Goal: Information Seeking & Learning: Check status

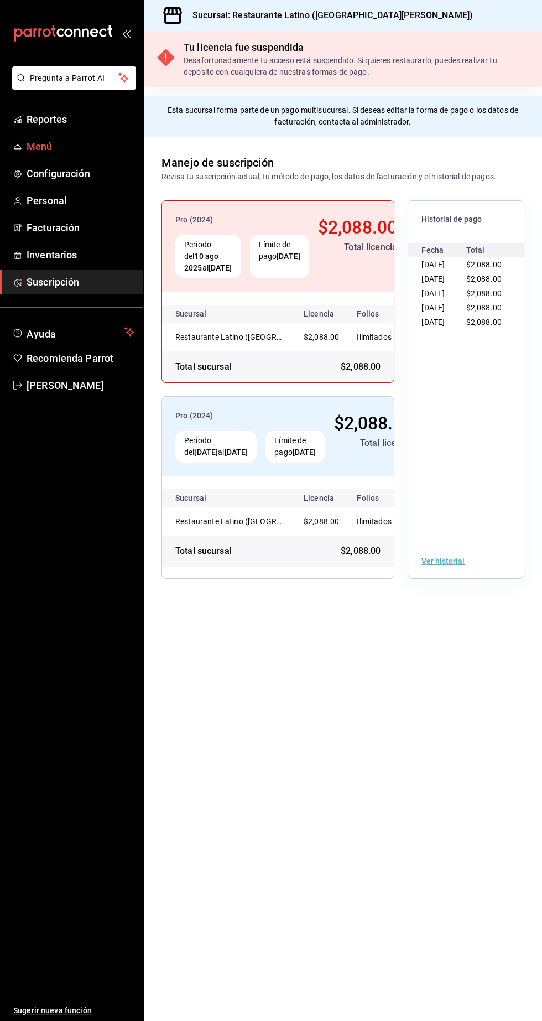
click at [55, 144] on span "Menú" at bounding box center [81, 146] width 108 height 15
click at [54, 116] on span "Reportes" at bounding box center [81, 119] width 108 height 15
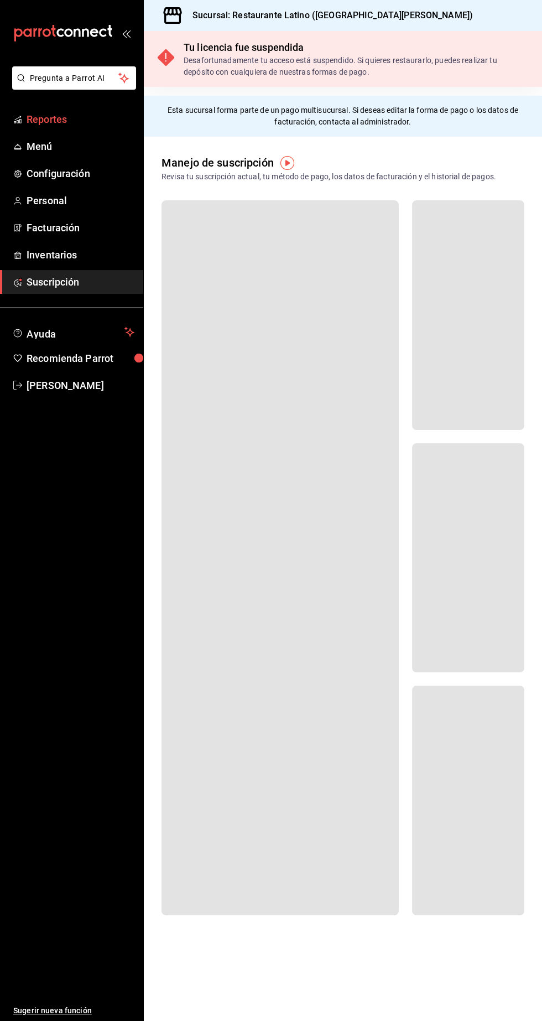
click at [46, 122] on span "Reportes" at bounding box center [81, 119] width 108 height 15
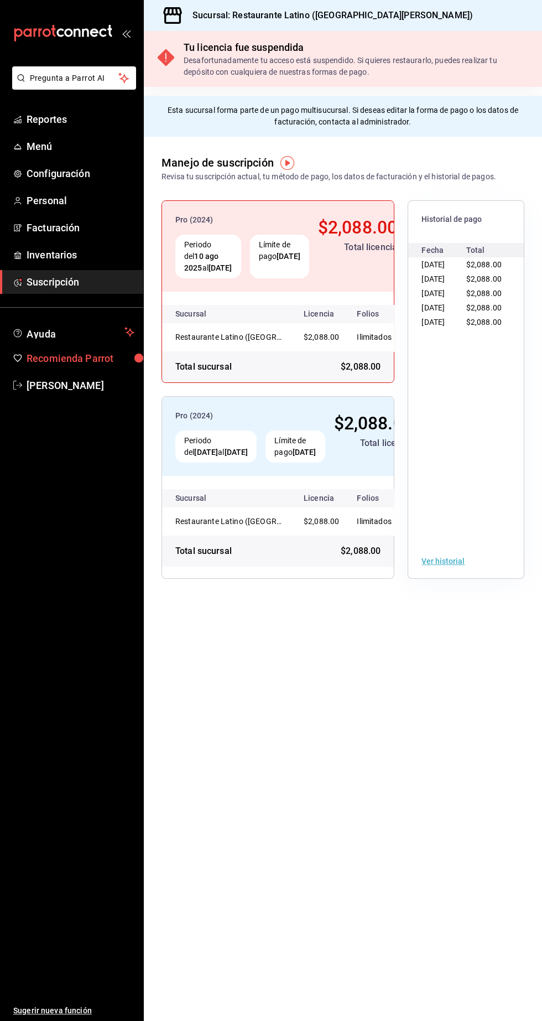
click at [108, 358] on span "Recomienda Parrot" at bounding box center [81, 358] width 108 height 15
click at [85, 143] on span "Menú" at bounding box center [81, 146] width 108 height 15
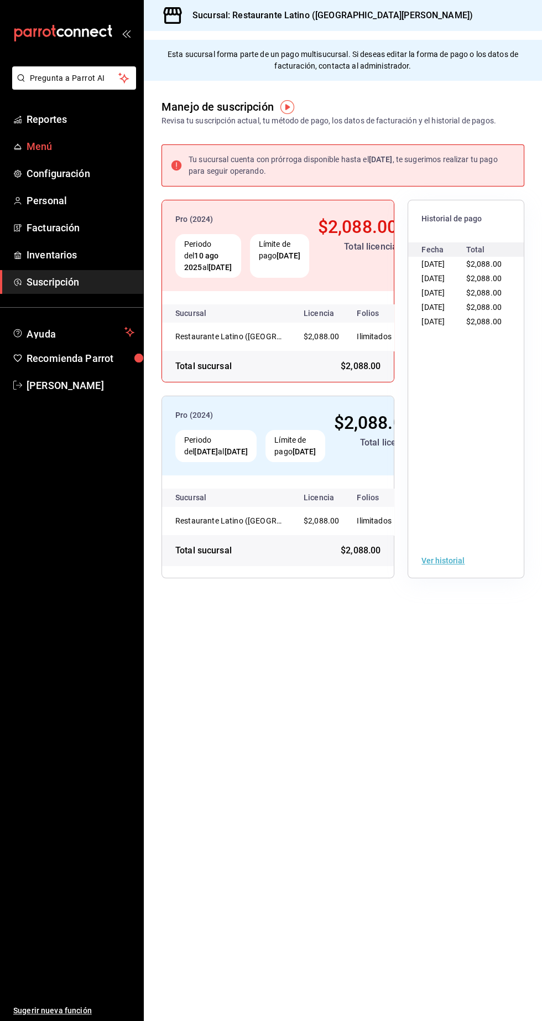
click at [103, 144] on span "Menú" at bounding box center [81, 146] width 108 height 15
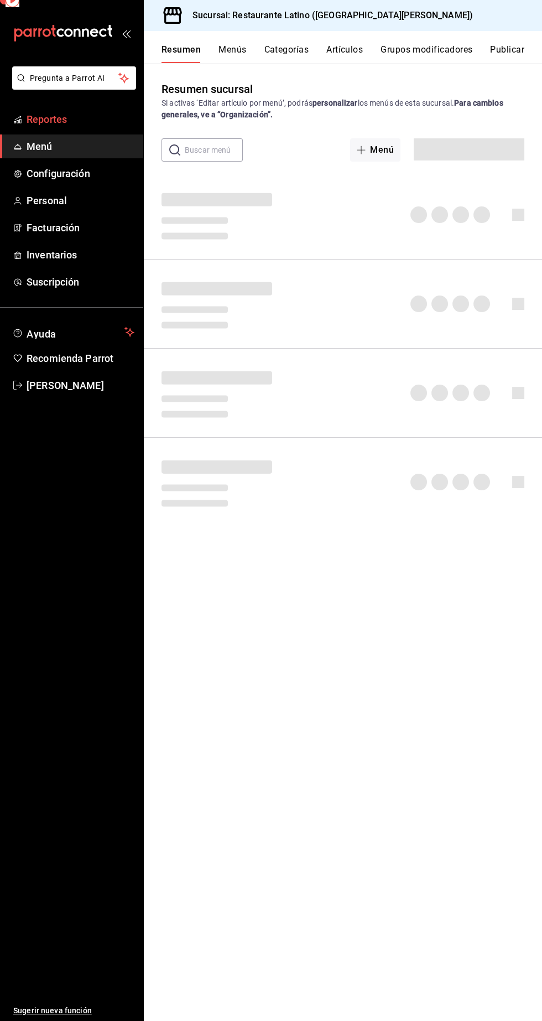
click at [89, 125] on span "Reportes" at bounding box center [81, 119] width 108 height 15
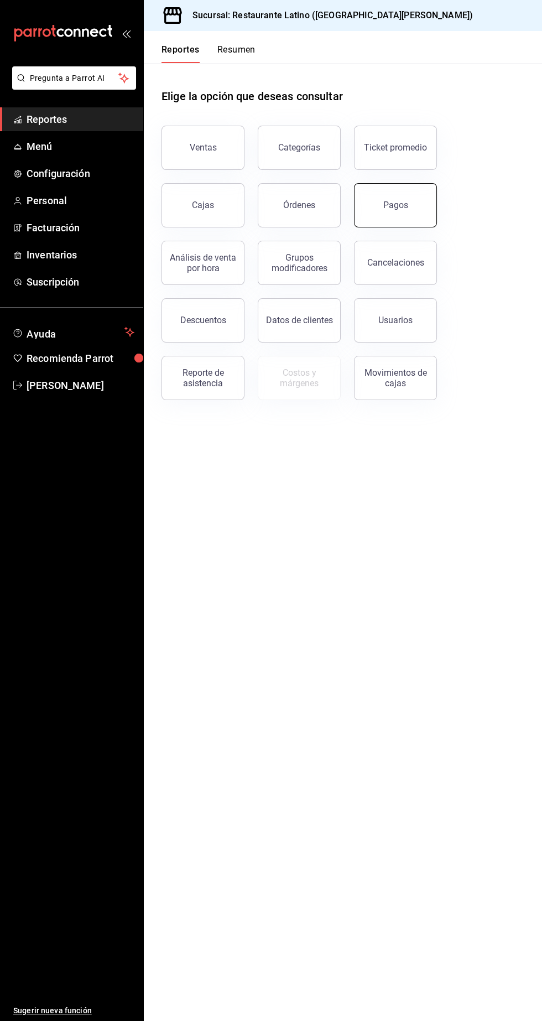
click at [404, 205] on div "Pagos" at bounding box center [395, 205] width 25 height 11
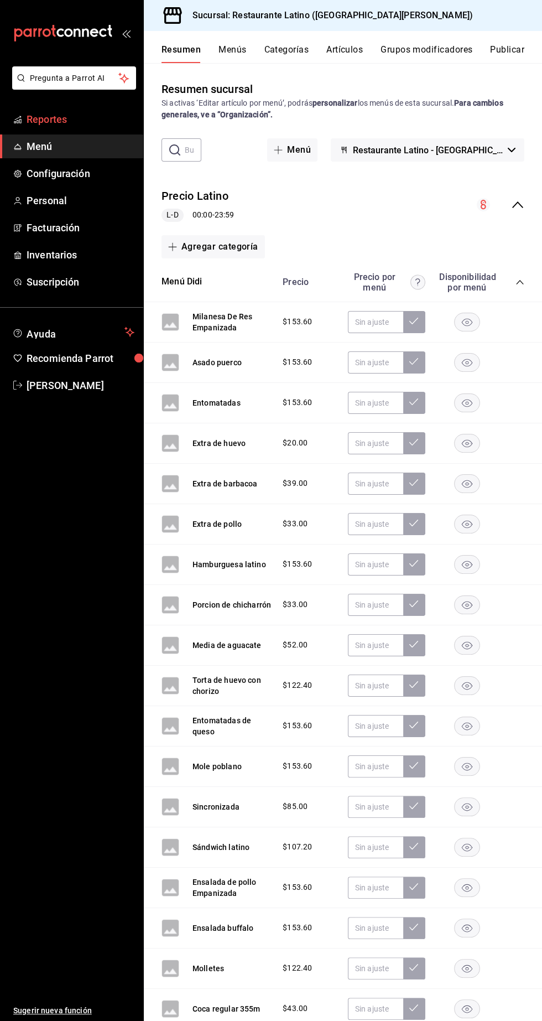
click at [102, 112] on span "Reportes" at bounding box center [81, 119] width 108 height 15
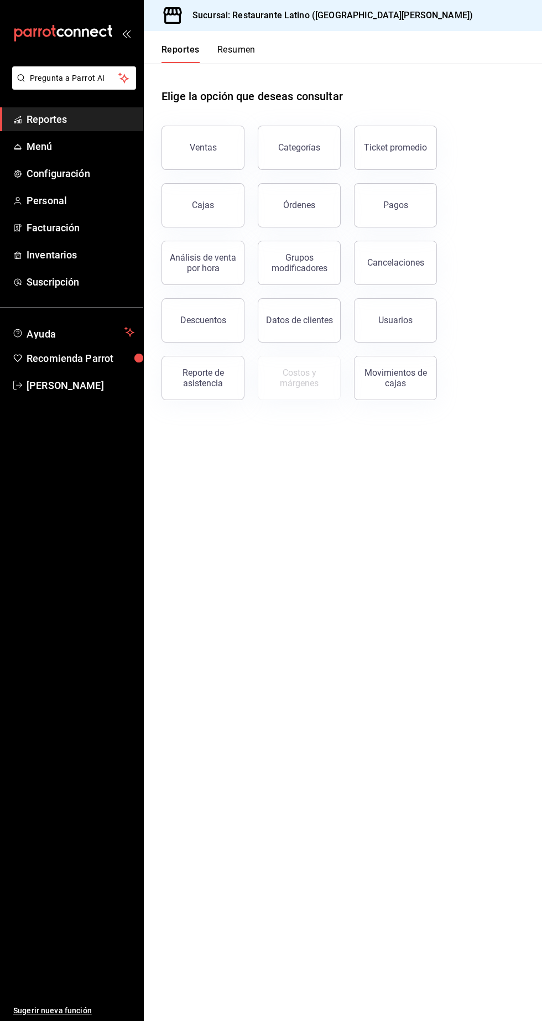
click at [393, 227] on div "Pagos" at bounding box center [389, 199] width 96 height 58
click at [406, 210] on button "Pagos" at bounding box center [395, 205] width 83 height 44
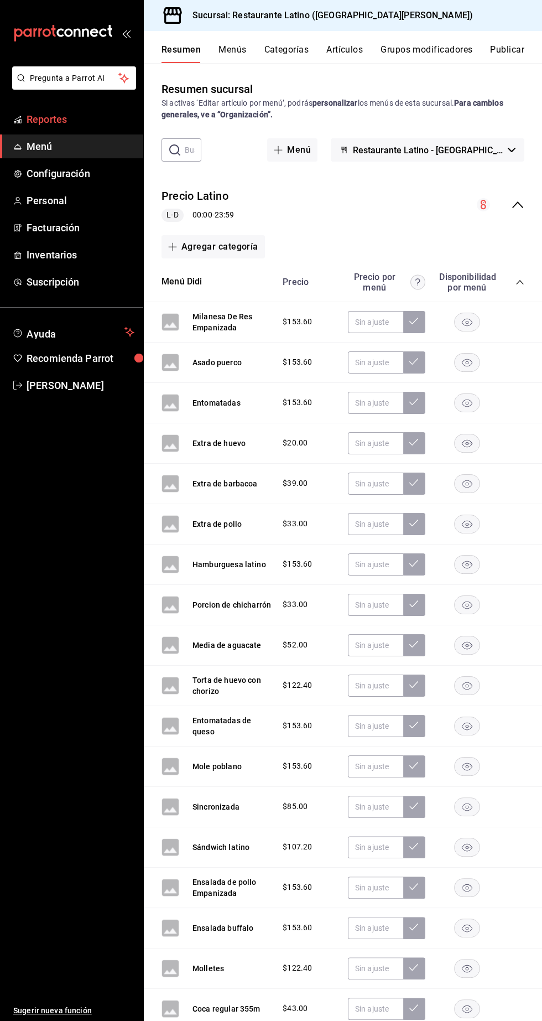
click at [78, 113] on span "Reportes" at bounding box center [81, 119] width 108 height 15
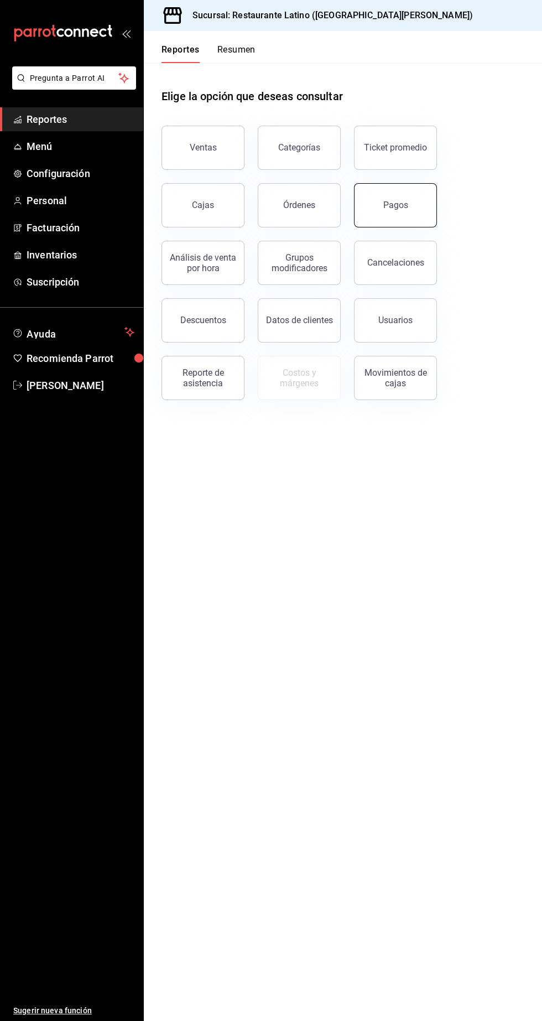
click at [413, 201] on button "Pagos" at bounding box center [395, 205] width 83 height 44
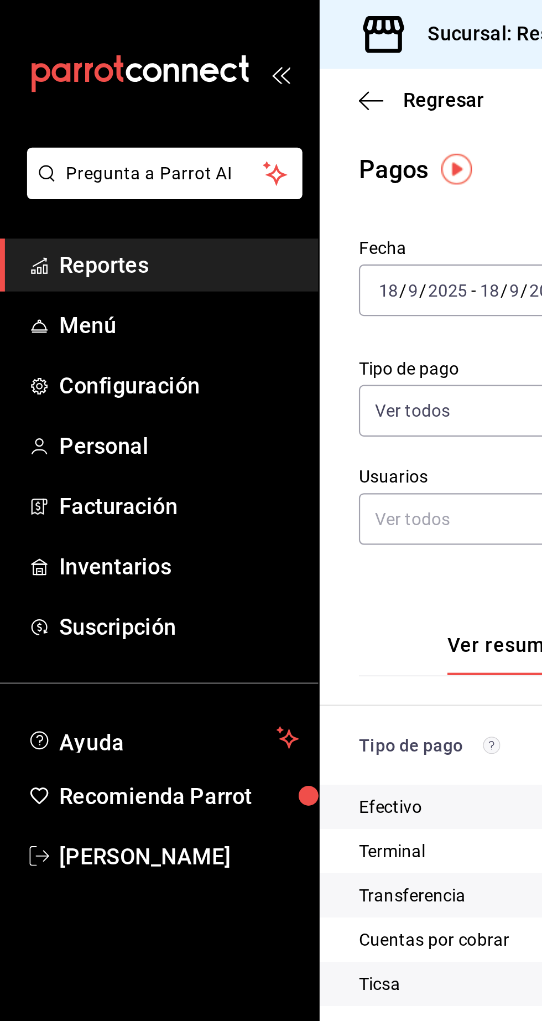
click at [37, 117] on span "Reportes" at bounding box center [81, 119] width 108 height 15
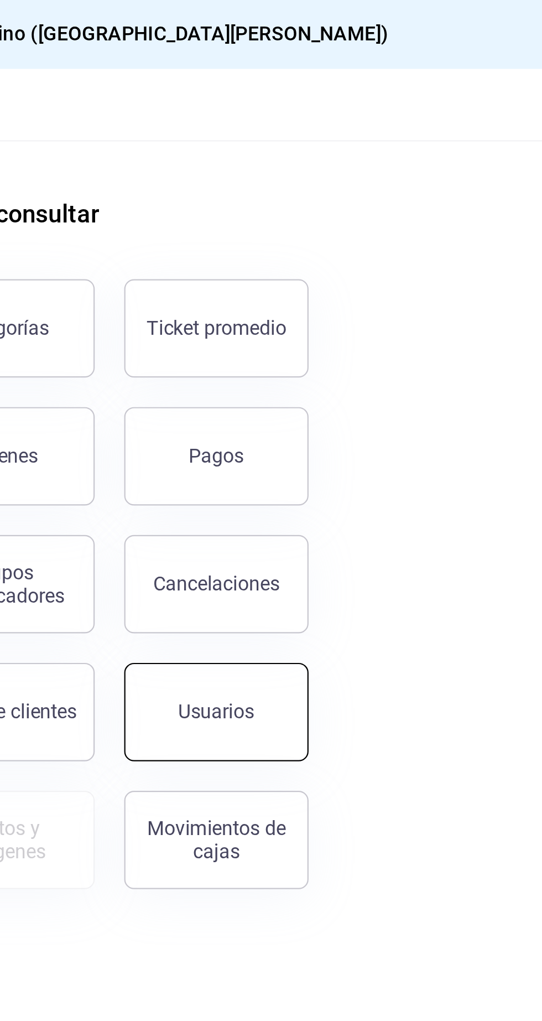
click at [407, 317] on div "Usuarios" at bounding box center [395, 320] width 34 height 11
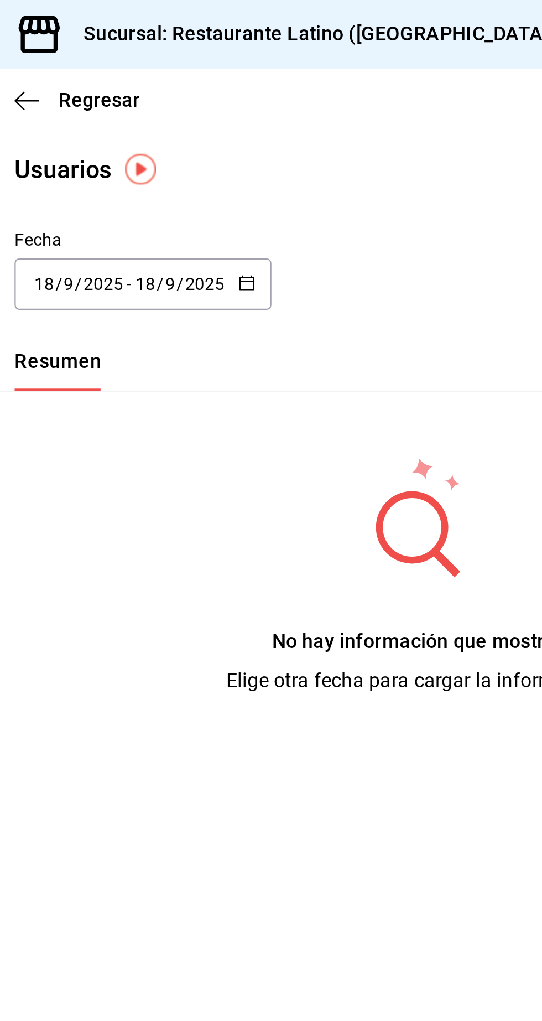
click at [198, 132] on input "2025" at bounding box center [201, 127] width 19 height 9
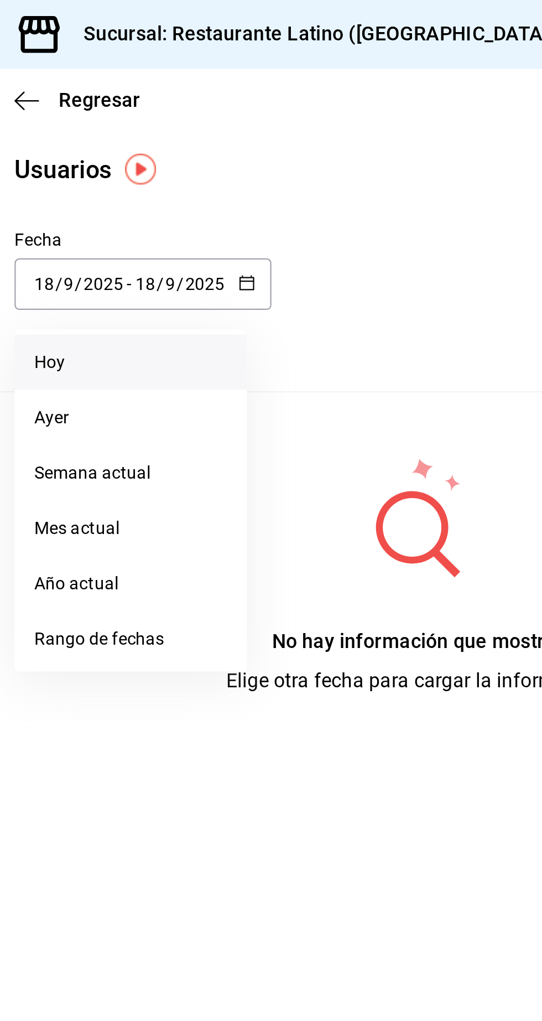
click at [171, 158] on li "Hoy" at bounding box center [214, 163] width 105 height 25
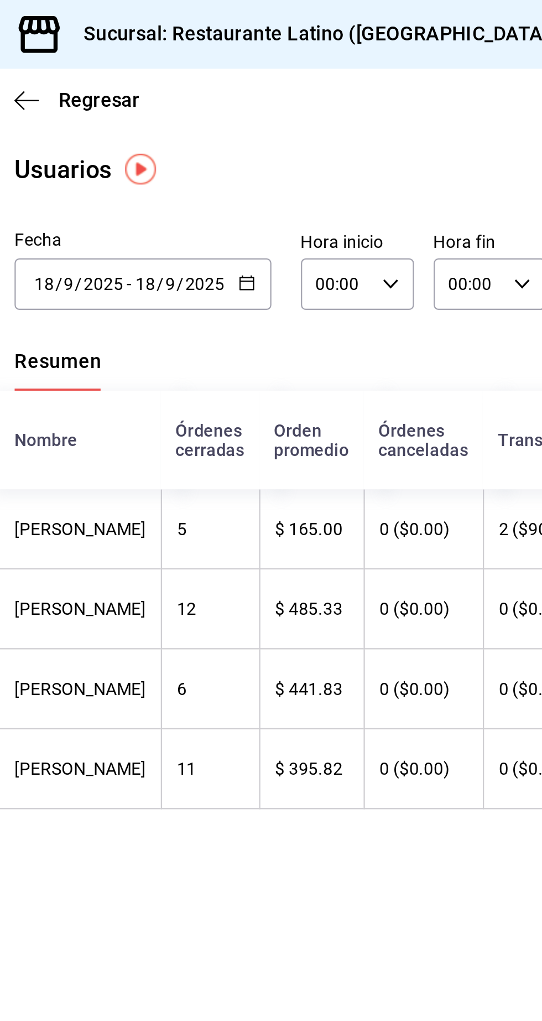
click at [203, 94] on main "Regresar Usuarios Fecha 2025-09-18 18 / 9 / 2025 - 2025-09-18 18 / 9 / 2025 Hor…" at bounding box center [343, 526] width 398 height 990
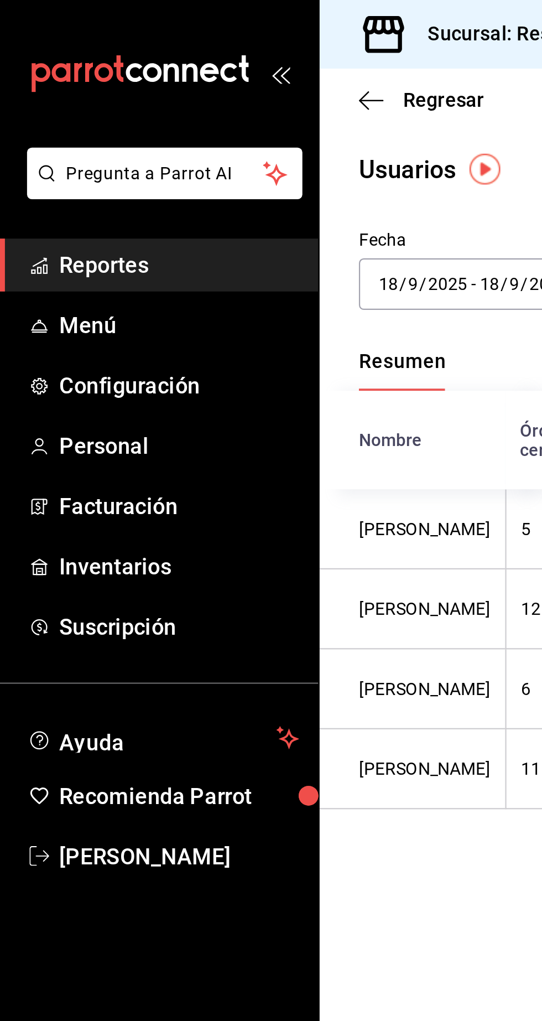
click at [72, 121] on span "Reportes" at bounding box center [81, 119] width 108 height 15
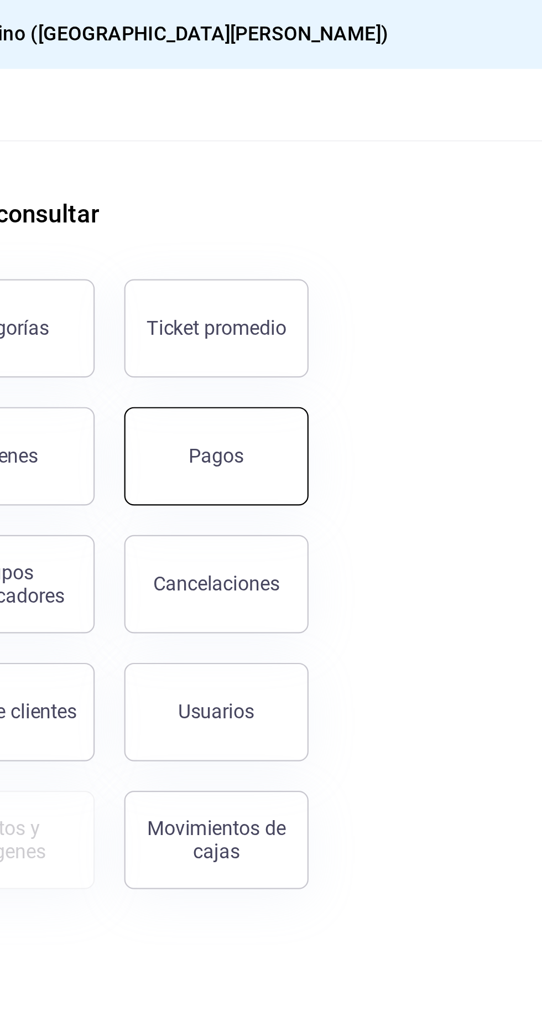
click at [406, 202] on div "Pagos" at bounding box center [395, 205] width 25 height 11
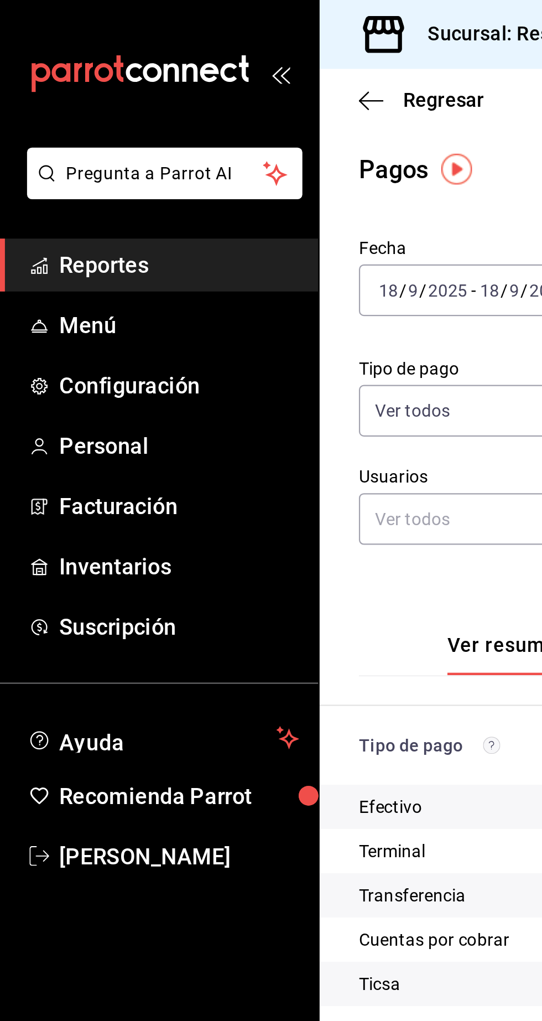
click at [57, 126] on span "Reportes" at bounding box center [81, 119] width 108 height 15
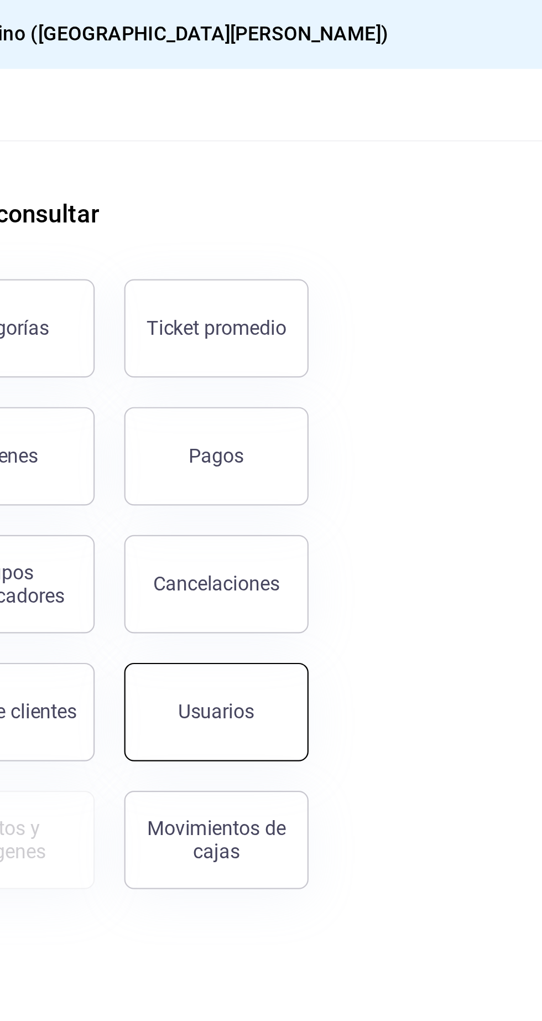
click at [397, 316] on div "Usuarios" at bounding box center [395, 320] width 34 height 11
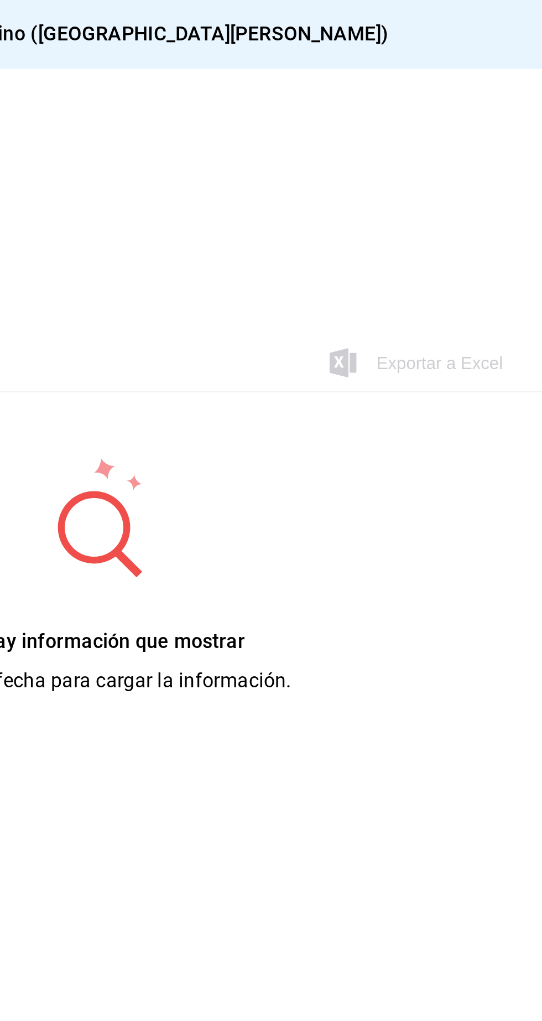
click at [439, 16] on div "Sucursal: Restaurante Latino ([GEOGRAPHIC_DATA][PERSON_NAME])" at bounding box center [343, 15] width 398 height 31
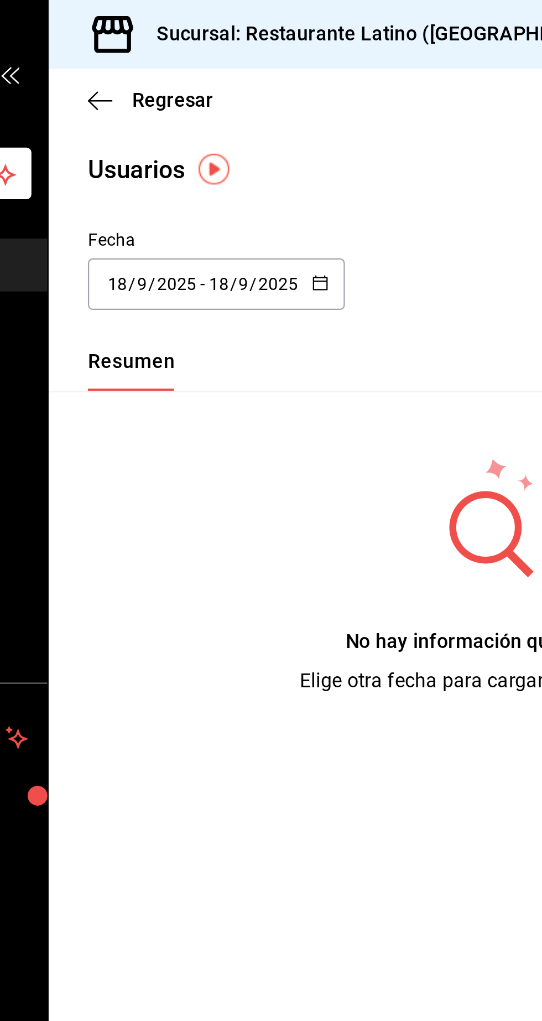
click at [230, 128] on input "9" at bounding box center [232, 127] width 6 height 9
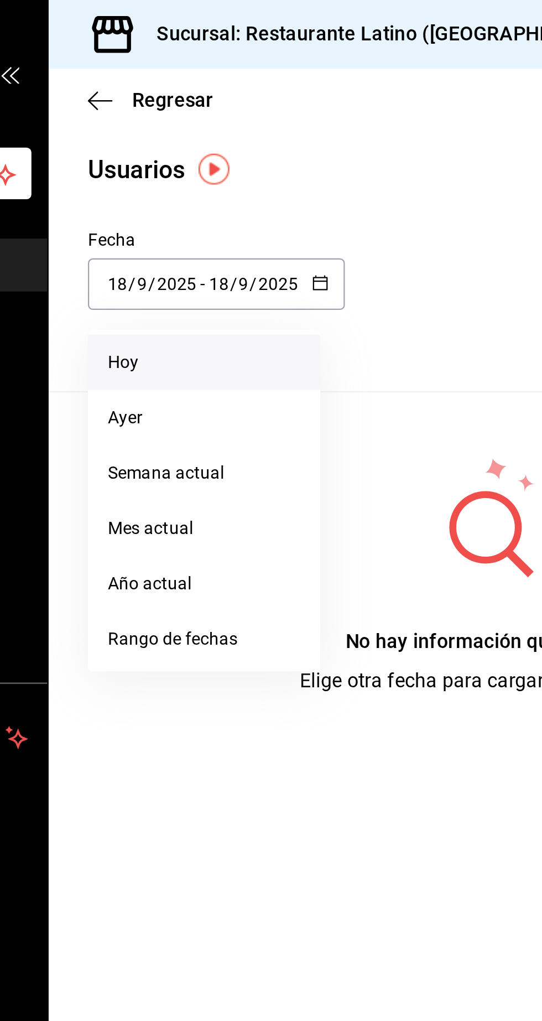
click at [195, 173] on li "Hoy" at bounding box center [214, 163] width 105 height 25
